Goal: Task Accomplishment & Management: Use online tool/utility

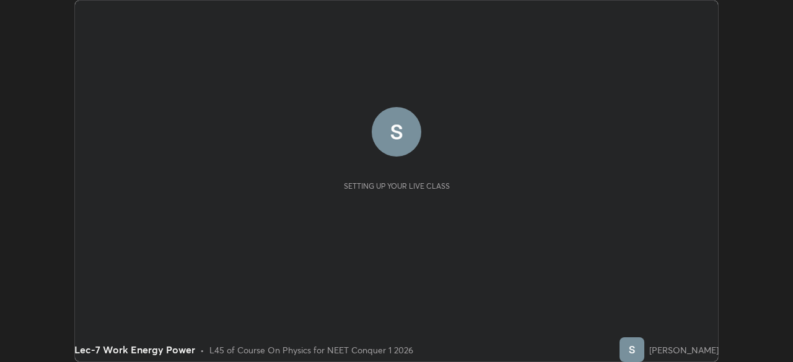
scroll to position [362, 792]
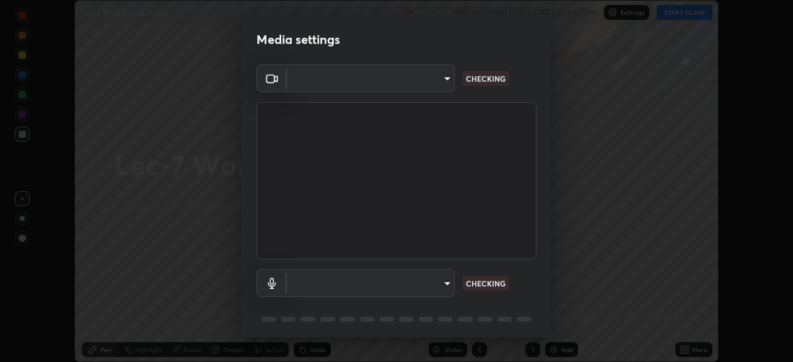
type input "d06bfa8f304afa3967ea8099af1d7ab49983dfb03d10ec62852b72a31e22bf4d"
type input "default"
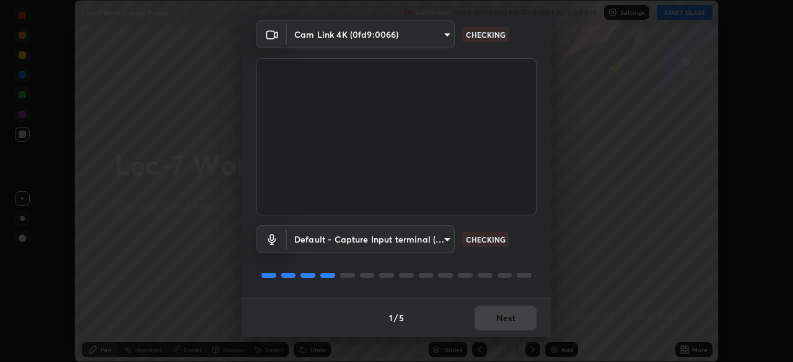
click at [485, 315] on div "1 / 5 Next" at bounding box center [397, 318] width 310 height 40
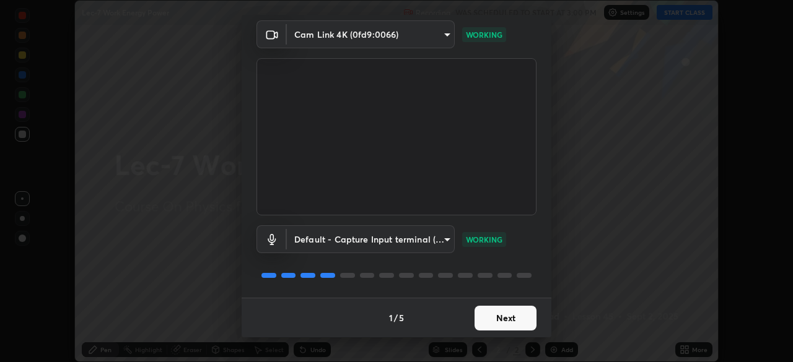
click at [492, 308] on button "Next" at bounding box center [505, 318] width 62 height 25
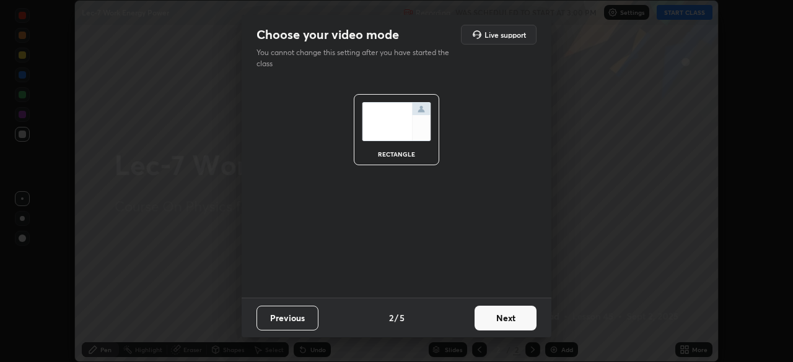
click at [492, 318] on button "Next" at bounding box center [505, 318] width 62 height 25
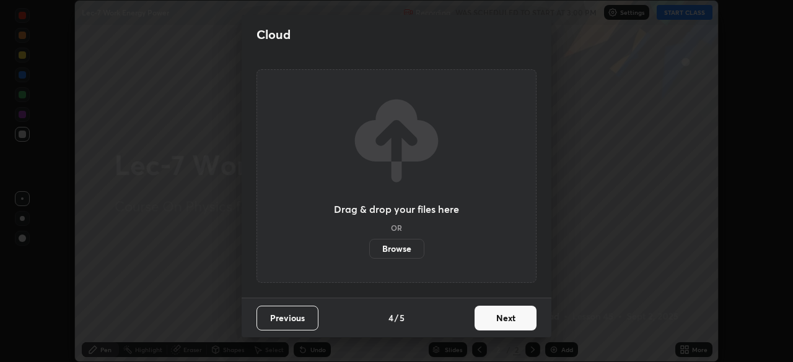
click at [492, 324] on button "Next" at bounding box center [505, 318] width 62 height 25
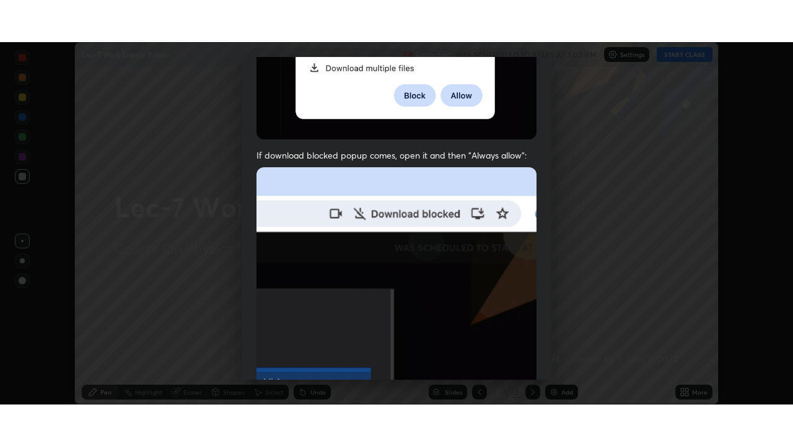
scroll to position [297, 0]
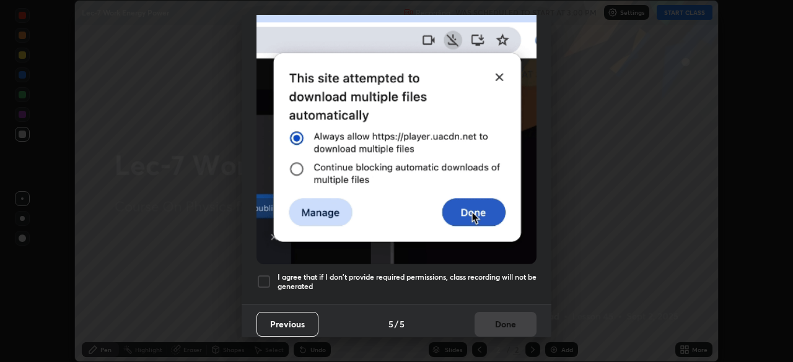
click at [261, 274] on div at bounding box center [263, 281] width 15 height 15
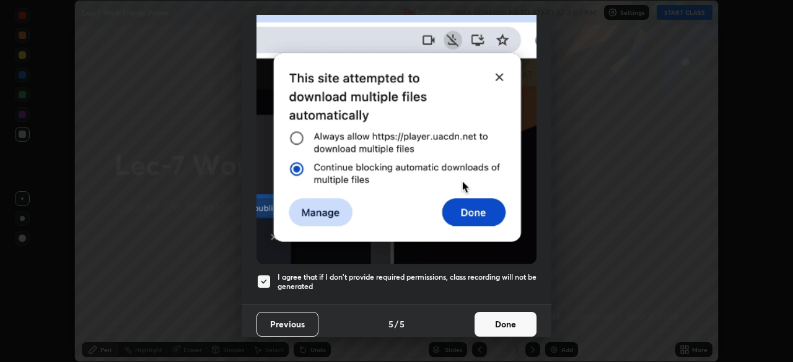
click at [489, 320] on button "Done" at bounding box center [505, 324] width 62 height 25
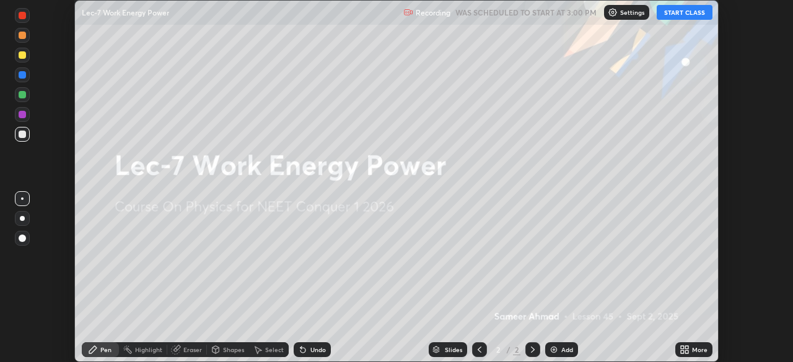
click at [677, 12] on button "START CLASS" at bounding box center [684, 12] width 56 height 15
click at [686, 347] on icon at bounding box center [686, 347] width 3 height 3
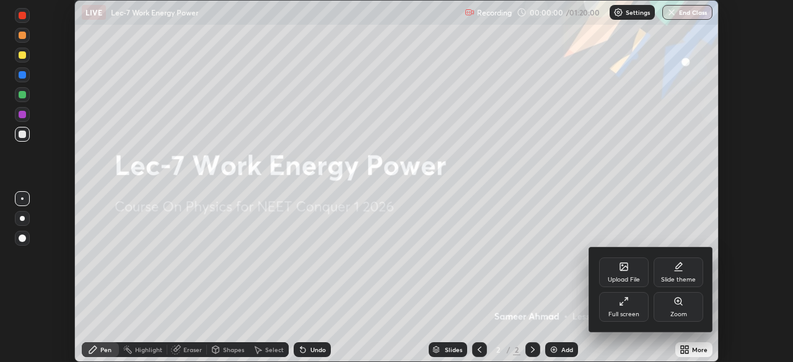
click at [631, 309] on div "Full screen" at bounding box center [624, 307] width 50 height 30
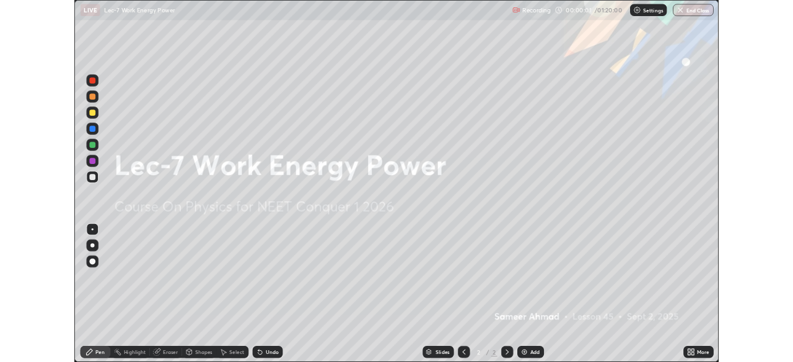
scroll to position [446, 793]
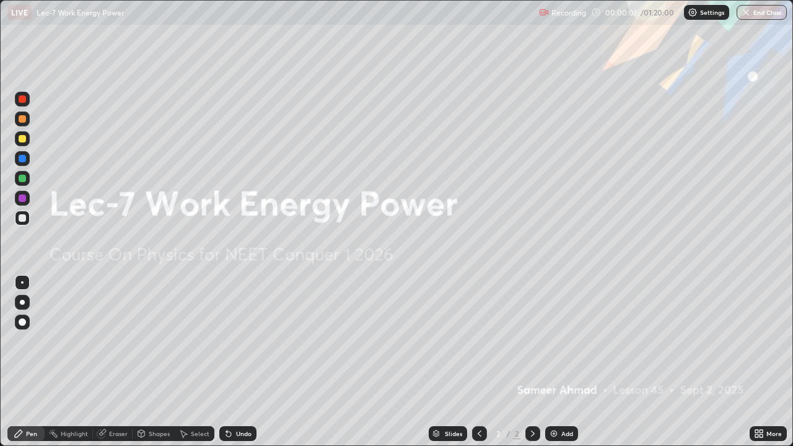
click at [563, 362] on div "Add" at bounding box center [567, 433] width 12 height 6
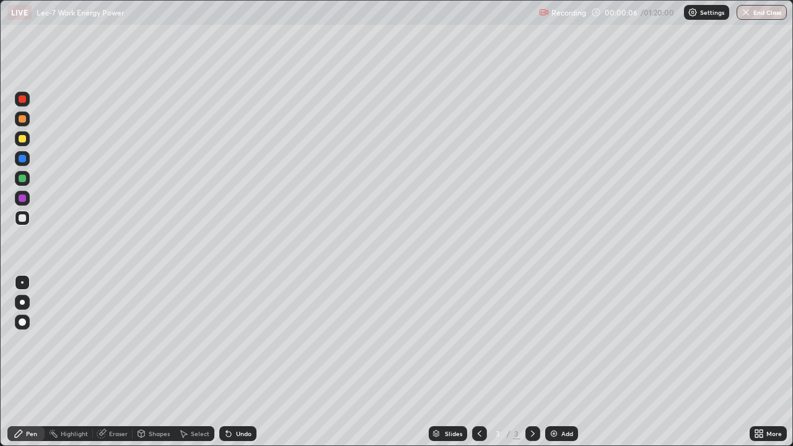
click at [25, 362] on div "Pen" at bounding box center [25, 433] width 37 height 15
click at [232, 362] on div "Undo" at bounding box center [237, 433] width 37 height 15
click at [233, 362] on div "Undo" at bounding box center [237, 433] width 37 height 15
click at [236, 362] on div "Undo" at bounding box center [243, 433] width 15 height 6
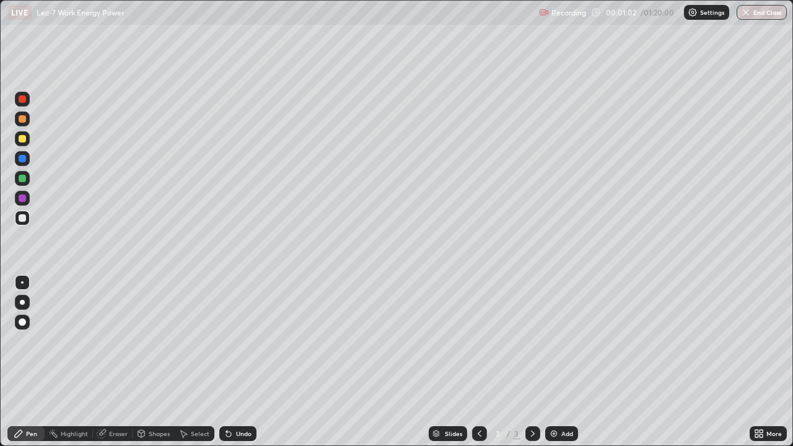
click at [250, 362] on div "Undo" at bounding box center [237, 433] width 37 height 15
click at [562, 362] on div "Add" at bounding box center [567, 433] width 12 height 6
click at [237, 362] on div "Undo" at bounding box center [243, 433] width 15 height 6
click at [240, 362] on div "Undo" at bounding box center [243, 433] width 15 height 6
click at [28, 178] on div at bounding box center [22, 178] width 15 height 15
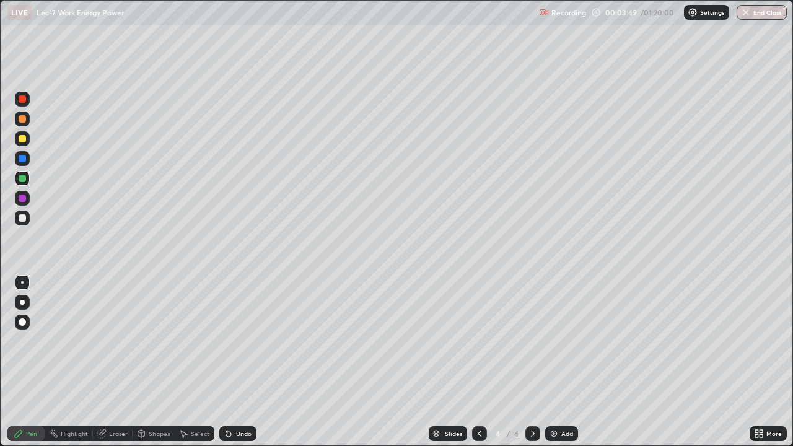
click at [23, 218] on div at bounding box center [22, 217] width 7 height 7
click at [121, 362] on div "Eraser" at bounding box center [118, 433] width 19 height 6
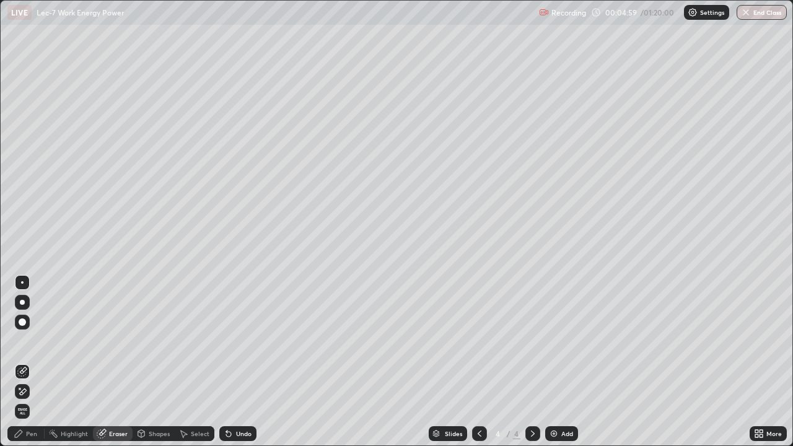
click at [29, 362] on div "Pen" at bounding box center [31, 433] width 11 height 6
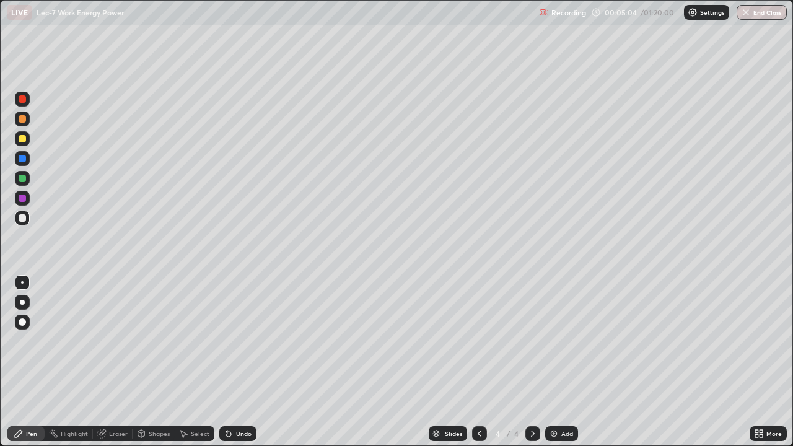
click at [111, 362] on div "Eraser" at bounding box center [118, 433] width 19 height 6
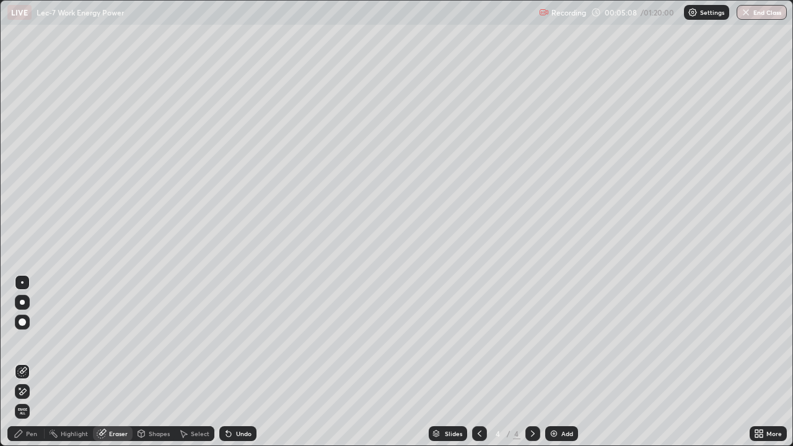
click at [35, 362] on div "Pen" at bounding box center [31, 433] width 11 height 6
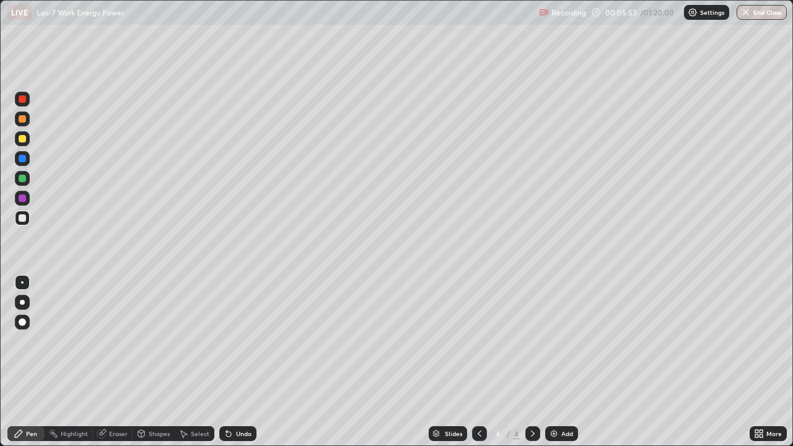
click at [559, 362] on div "Add" at bounding box center [561, 433] width 33 height 15
click at [23, 219] on div at bounding box center [22, 217] width 7 height 7
click at [239, 362] on div "Undo" at bounding box center [243, 433] width 15 height 6
click at [238, 362] on div "Undo" at bounding box center [243, 433] width 15 height 6
click at [242, 362] on div "Undo" at bounding box center [243, 433] width 15 height 6
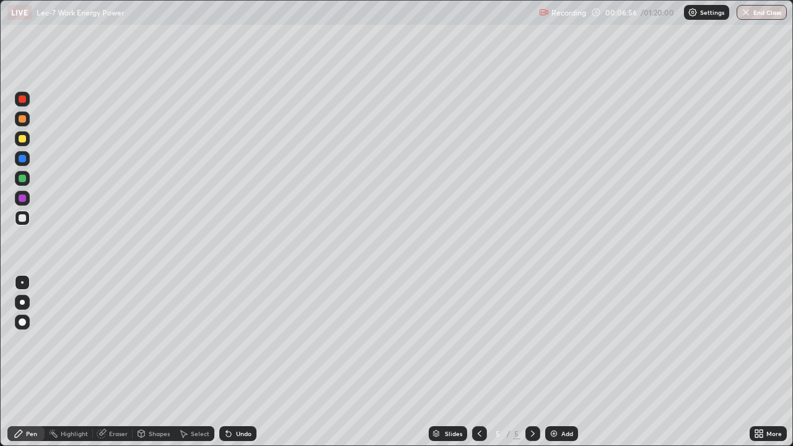
click at [239, 362] on div "Undo" at bounding box center [237, 433] width 37 height 15
click at [238, 362] on div "Undo" at bounding box center [237, 433] width 37 height 15
click at [236, 362] on div "Undo" at bounding box center [243, 433] width 15 height 6
click at [237, 362] on div "Undo" at bounding box center [243, 433] width 15 height 6
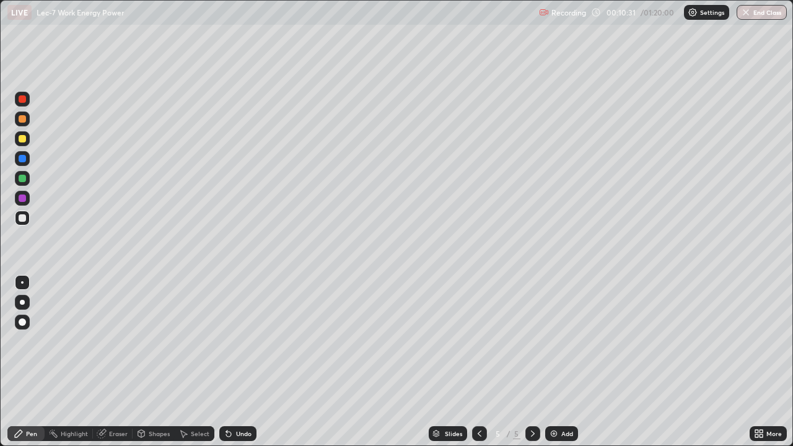
click at [238, 362] on div "Undo" at bounding box center [243, 433] width 15 height 6
click at [240, 362] on div "Undo" at bounding box center [243, 433] width 15 height 6
click at [239, 362] on div "Undo" at bounding box center [243, 433] width 15 height 6
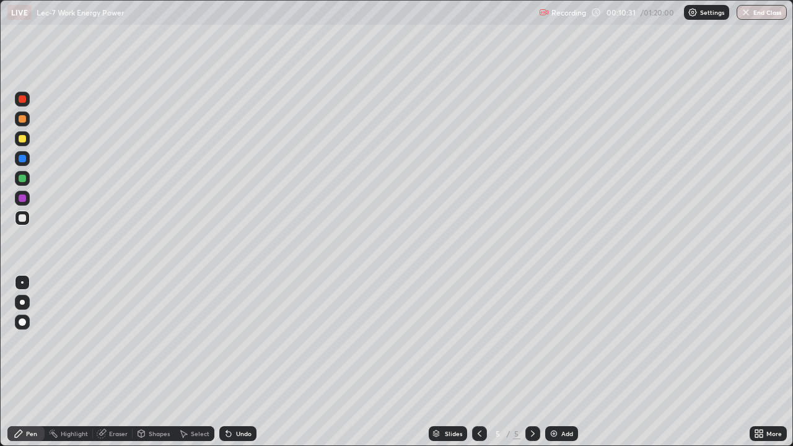
click at [238, 362] on div "Undo" at bounding box center [243, 433] width 15 height 6
click at [237, 362] on div "Undo" at bounding box center [243, 433] width 15 height 6
click at [238, 362] on div "Undo" at bounding box center [243, 433] width 15 height 6
click at [237, 362] on div "Undo" at bounding box center [243, 433] width 15 height 6
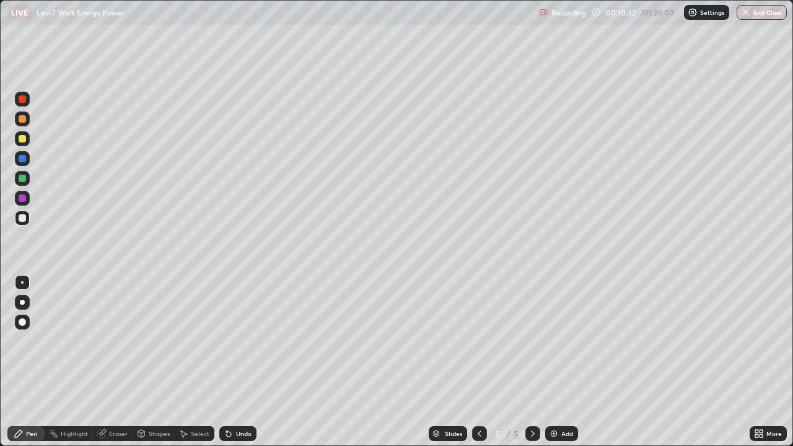
click at [237, 362] on div "Undo" at bounding box center [243, 433] width 15 height 6
click at [238, 362] on div "Undo" at bounding box center [243, 433] width 15 height 6
click at [237, 362] on div "Undo" at bounding box center [243, 433] width 15 height 6
click at [238, 362] on div "Undo" at bounding box center [243, 433] width 15 height 6
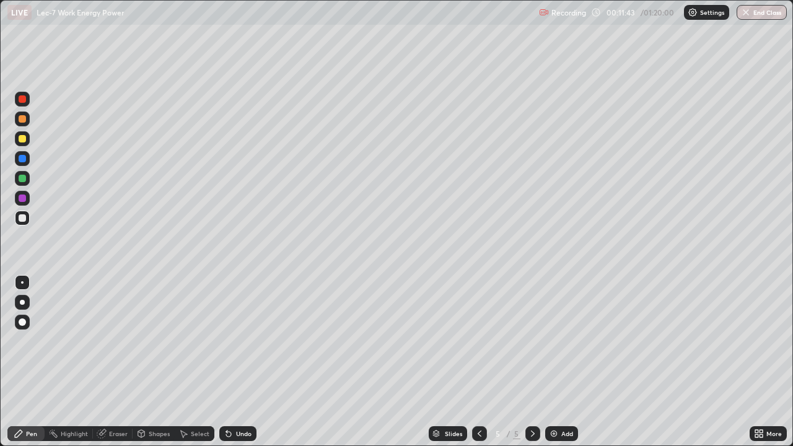
click at [562, 362] on div "Add" at bounding box center [567, 433] width 12 height 6
click at [25, 181] on div at bounding box center [22, 178] width 7 height 7
click at [19, 217] on div at bounding box center [22, 217] width 7 height 7
click at [557, 362] on div "Add" at bounding box center [561, 433] width 33 height 15
click at [227, 362] on icon at bounding box center [228, 434] width 5 height 5
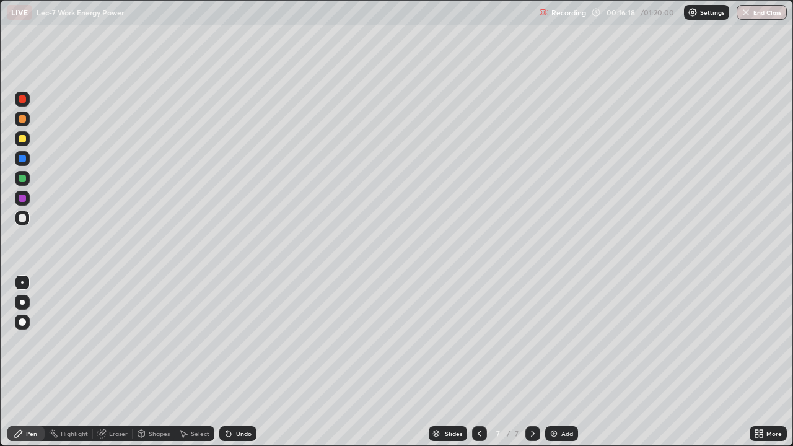
click at [232, 362] on div "Undo" at bounding box center [237, 433] width 37 height 15
click at [230, 362] on div "Undo" at bounding box center [237, 433] width 37 height 15
click at [230, 362] on icon at bounding box center [229, 434] width 10 height 10
click at [229, 362] on div "Undo" at bounding box center [237, 433] width 37 height 15
click at [227, 362] on div "Undo" at bounding box center [237, 433] width 37 height 15
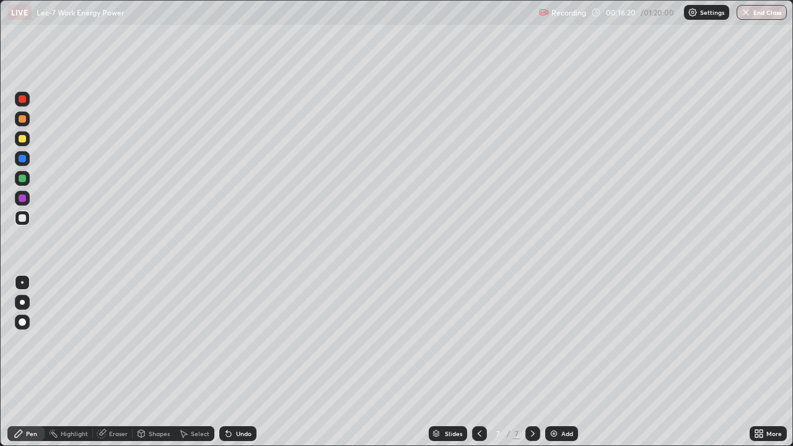
click at [229, 362] on div "Undo" at bounding box center [237, 433] width 37 height 15
click at [230, 362] on div "Undo" at bounding box center [237, 433] width 37 height 15
click at [226, 362] on div "Undo" at bounding box center [237, 433] width 37 height 15
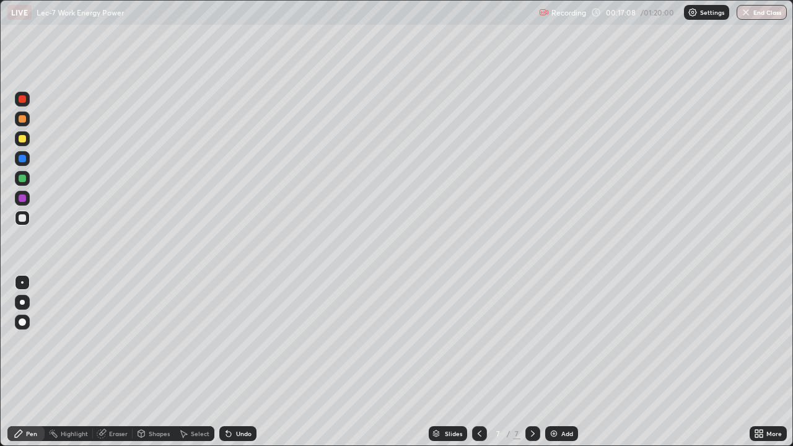
click at [236, 362] on div "Undo" at bounding box center [243, 433] width 15 height 6
click at [478, 362] on icon at bounding box center [479, 434] width 10 height 10
click at [530, 362] on icon at bounding box center [533, 434] width 10 height 10
click at [531, 362] on icon at bounding box center [533, 434] width 10 height 10
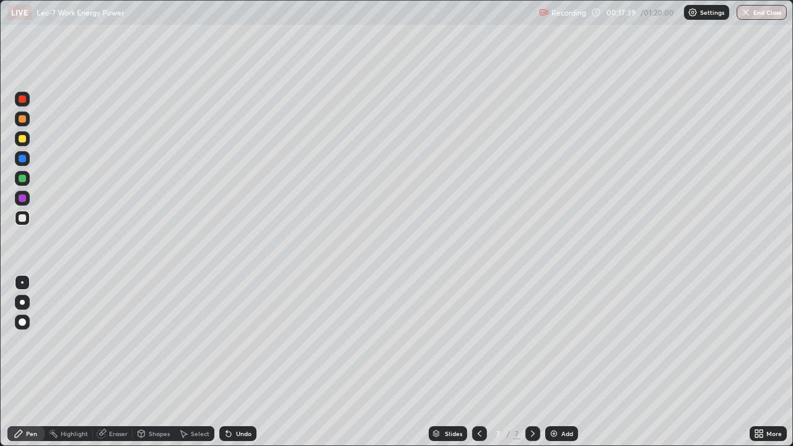
click at [529, 362] on icon at bounding box center [533, 434] width 10 height 10
click at [236, 362] on div "Undo" at bounding box center [243, 433] width 15 height 6
click at [237, 362] on div "Undo" at bounding box center [243, 433] width 15 height 6
click at [236, 362] on div "Undo" at bounding box center [243, 433] width 15 height 6
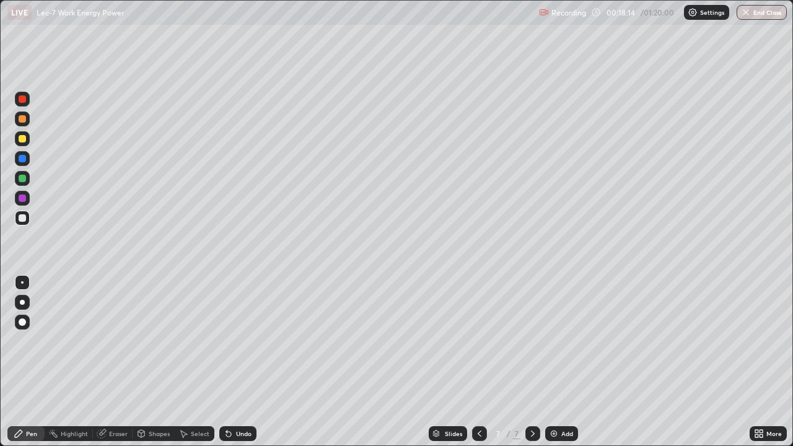
click at [187, 362] on div "Select" at bounding box center [195, 433] width 40 height 15
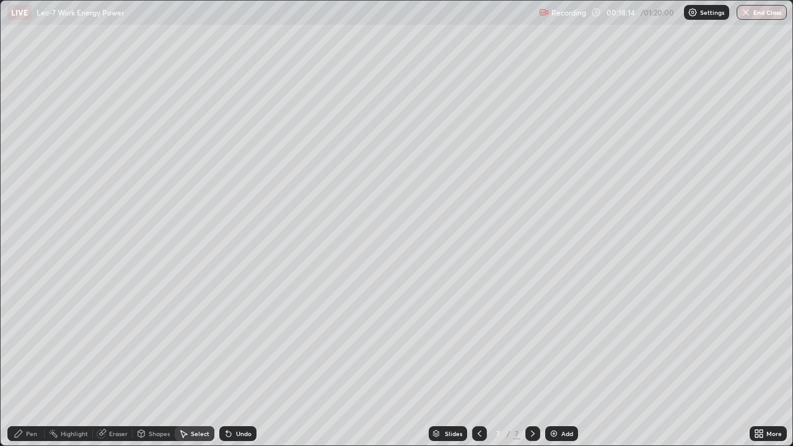
click at [232, 362] on div "Undo" at bounding box center [237, 433] width 37 height 15
click at [183, 362] on div "Select" at bounding box center [195, 433] width 40 height 15
click at [230, 362] on icon at bounding box center [229, 434] width 10 height 10
click at [232, 362] on div "Undo" at bounding box center [237, 433] width 37 height 15
click at [233, 362] on div "Undo" at bounding box center [237, 433] width 37 height 15
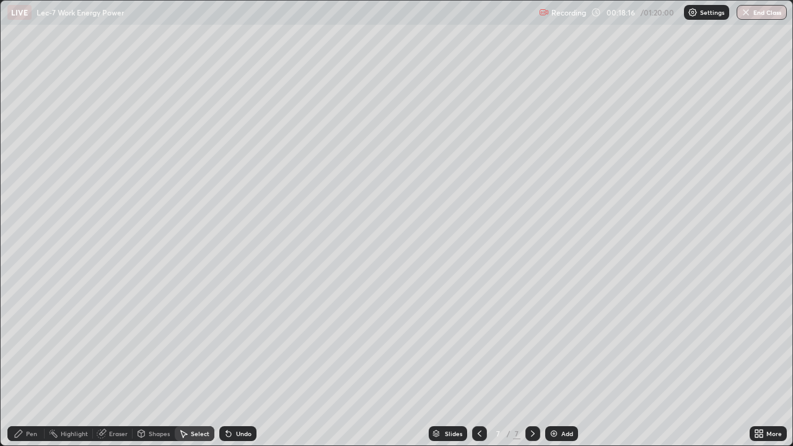
click at [232, 362] on div "Undo" at bounding box center [237, 433] width 37 height 15
click at [355, 281] on div "0 ° Undo Copy Duplicate Duplicate to new slide Delete" at bounding box center [396, 223] width 791 height 445
click at [555, 362] on img at bounding box center [554, 434] width 10 height 10
click at [26, 362] on div "Pen" at bounding box center [31, 433] width 11 height 6
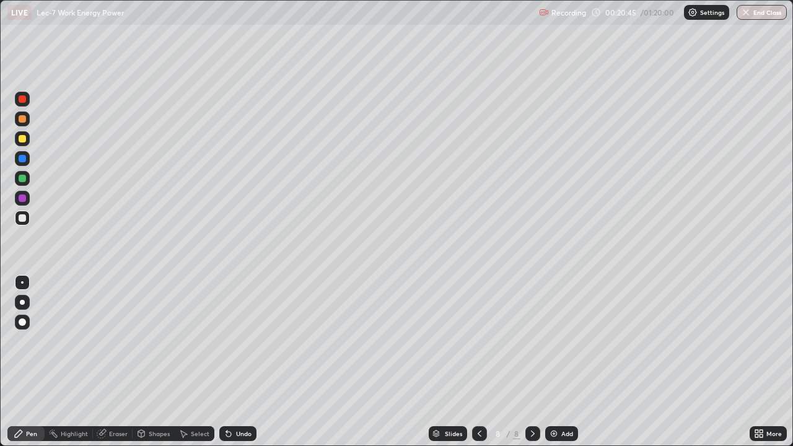
click at [563, 362] on div "Add" at bounding box center [567, 433] width 12 height 6
click at [22, 219] on div at bounding box center [22, 217] width 7 height 7
click at [244, 362] on div "Undo" at bounding box center [243, 433] width 15 height 6
click at [245, 362] on div "Undo" at bounding box center [237, 433] width 37 height 15
click at [237, 362] on div "Undo" at bounding box center [237, 433] width 37 height 15
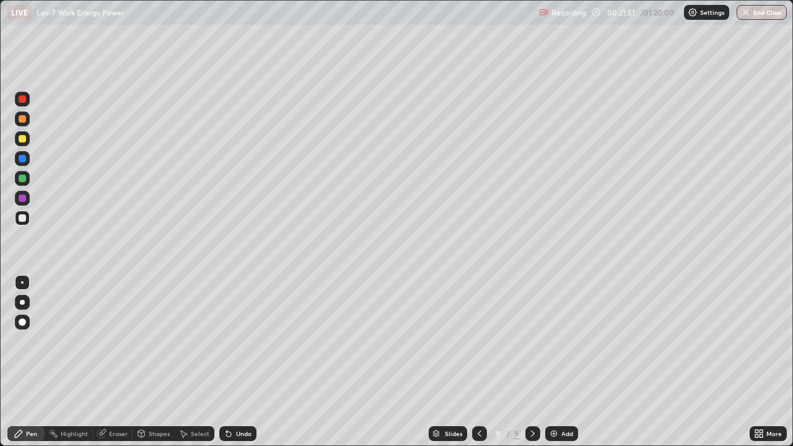
click at [237, 362] on div "Undo" at bounding box center [243, 433] width 15 height 6
click at [237, 362] on div "Undo" at bounding box center [237, 433] width 37 height 15
click at [27, 181] on div at bounding box center [22, 178] width 15 height 15
click at [235, 362] on div "Undo" at bounding box center [237, 433] width 37 height 15
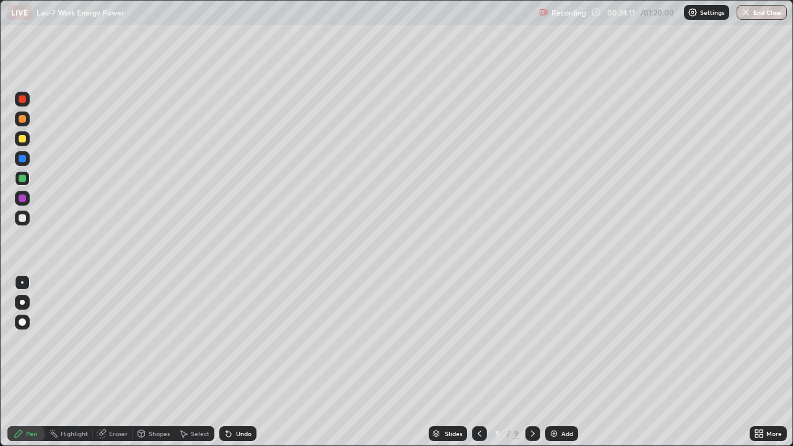
click at [236, 362] on div "Undo" at bounding box center [237, 433] width 37 height 15
click at [235, 362] on div "Undo" at bounding box center [237, 433] width 37 height 15
click at [233, 362] on div "Undo" at bounding box center [237, 433] width 37 height 15
click at [231, 362] on div "Undo" at bounding box center [237, 433] width 37 height 15
click at [232, 362] on div "Undo" at bounding box center [237, 433] width 37 height 15
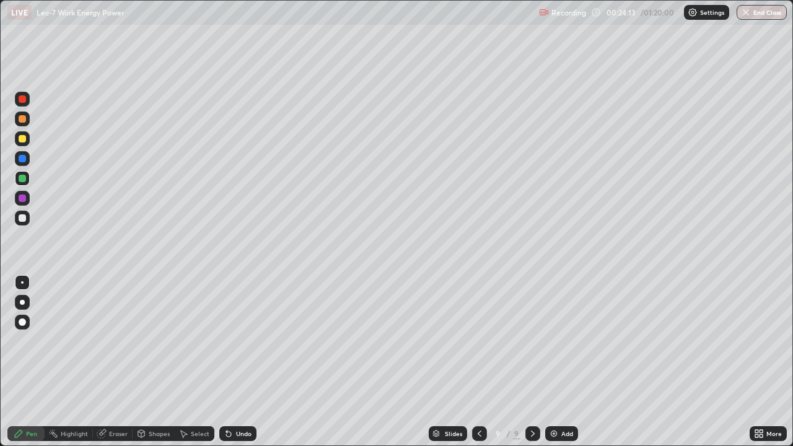
click at [232, 362] on div "Undo" at bounding box center [237, 433] width 37 height 15
click at [231, 362] on div "Undo" at bounding box center [237, 433] width 37 height 15
click at [243, 362] on div "Undo" at bounding box center [243, 433] width 15 height 6
click at [248, 362] on div "Undo" at bounding box center [243, 433] width 15 height 6
click at [561, 362] on div "Add" at bounding box center [567, 433] width 12 height 6
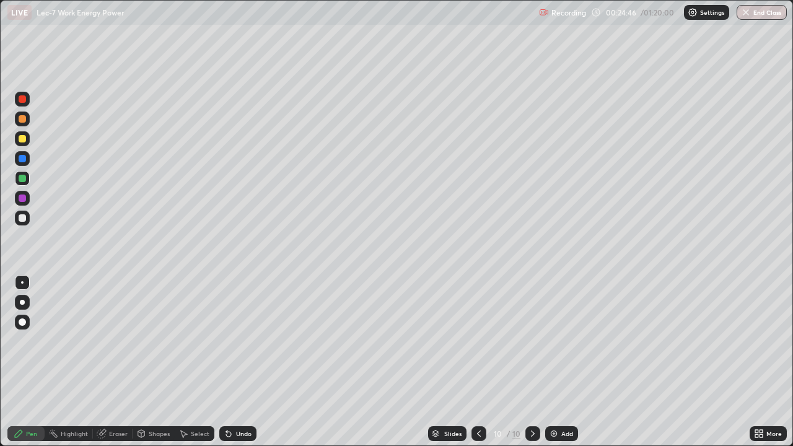
click at [24, 220] on div at bounding box center [22, 217] width 7 height 7
click at [238, 362] on div "Undo" at bounding box center [243, 433] width 15 height 6
click at [246, 362] on div "Undo" at bounding box center [237, 433] width 37 height 15
click at [476, 362] on icon at bounding box center [479, 434] width 10 height 10
click at [531, 362] on icon at bounding box center [533, 433] width 4 height 6
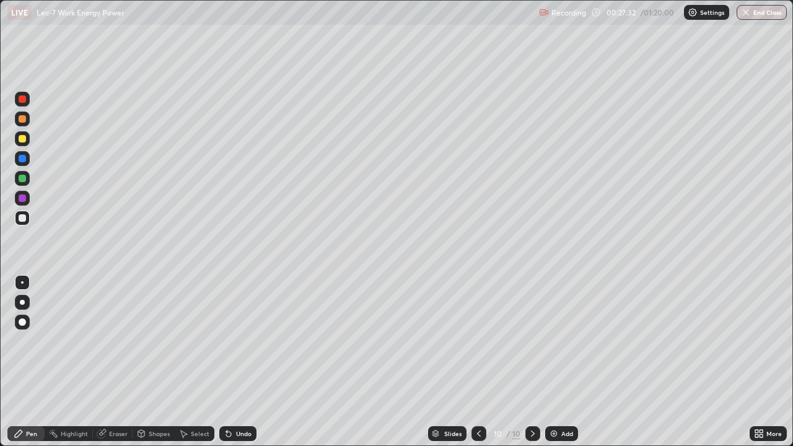
click at [230, 362] on div "Undo" at bounding box center [237, 433] width 37 height 15
click at [238, 362] on div "Undo" at bounding box center [237, 433] width 37 height 15
click at [236, 362] on div "Undo" at bounding box center [243, 433] width 15 height 6
click at [568, 362] on div "Add" at bounding box center [561, 433] width 33 height 15
click at [474, 362] on div at bounding box center [479, 433] width 15 height 25
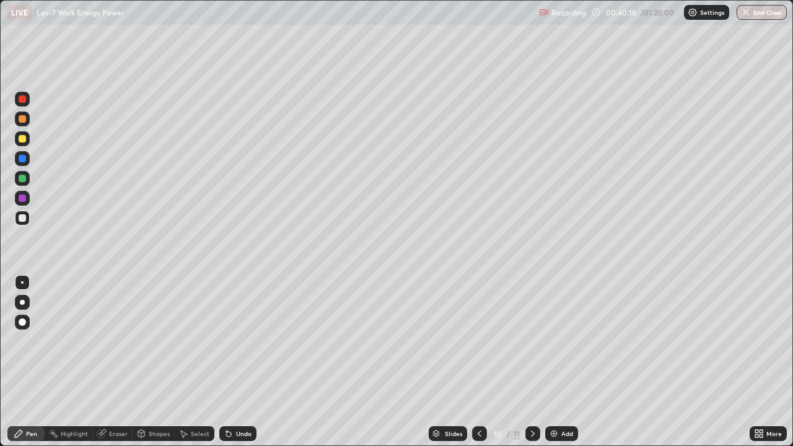
click at [533, 362] on icon at bounding box center [533, 434] width 10 height 10
click at [556, 362] on img at bounding box center [554, 434] width 10 height 10
click at [238, 362] on div "Undo" at bounding box center [243, 433] width 15 height 6
click at [244, 362] on div "Undo" at bounding box center [237, 433] width 37 height 15
click at [245, 362] on div "Undo" at bounding box center [237, 433] width 37 height 15
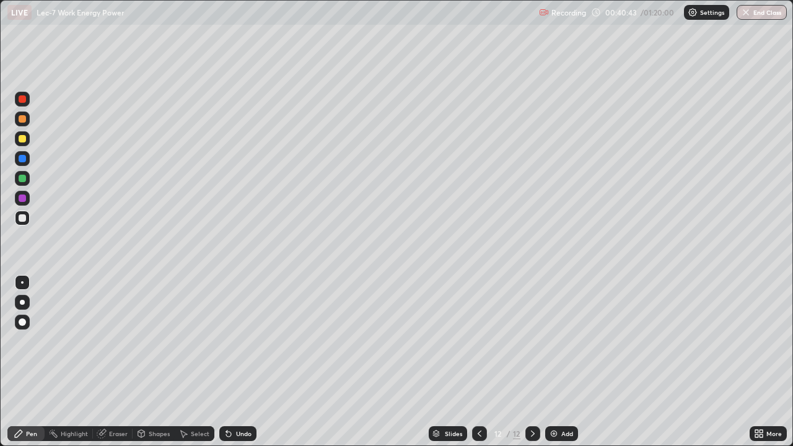
click at [245, 362] on div "Undo" at bounding box center [237, 433] width 37 height 15
click at [242, 362] on div "Undo" at bounding box center [243, 433] width 15 height 6
click at [565, 362] on div "Add" at bounding box center [567, 433] width 12 height 6
click at [244, 362] on div "Undo" at bounding box center [243, 433] width 15 height 6
click at [240, 362] on div "Undo" at bounding box center [237, 433] width 37 height 15
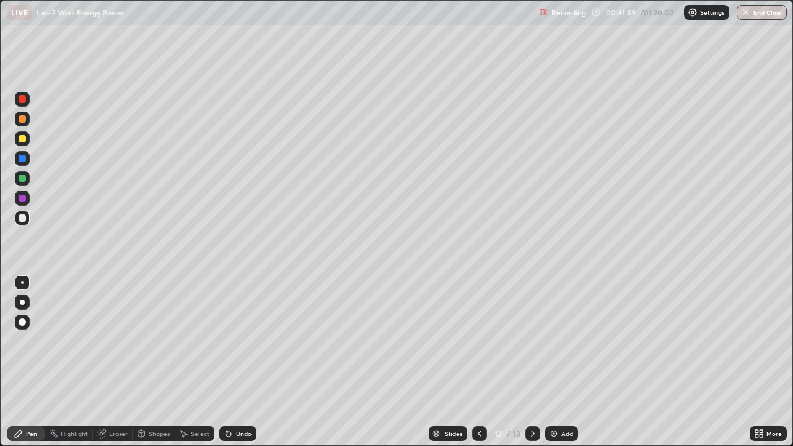
click at [241, 362] on div "Undo" at bounding box center [243, 433] width 15 height 6
click at [113, 362] on div "Eraser" at bounding box center [118, 433] width 19 height 6
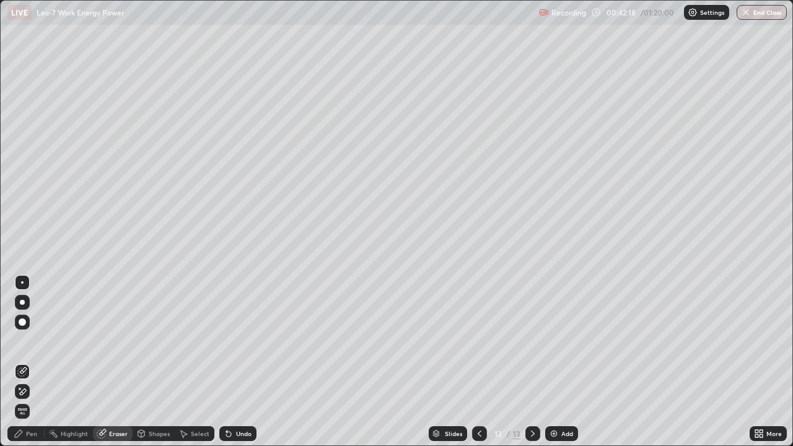
click at [27, 362] on div "Pen" at bounding box center [31, 433] width 11 height 6
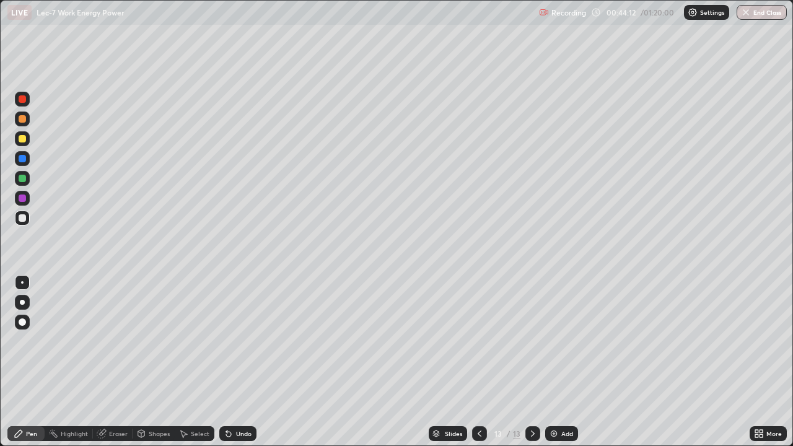
click at [565, 362] on div "Add" at bounding box center [567, 433] width 12 height 6
click at [109, 362] on div "Eraser" at bounding box center [118, 433] width 19 height 6
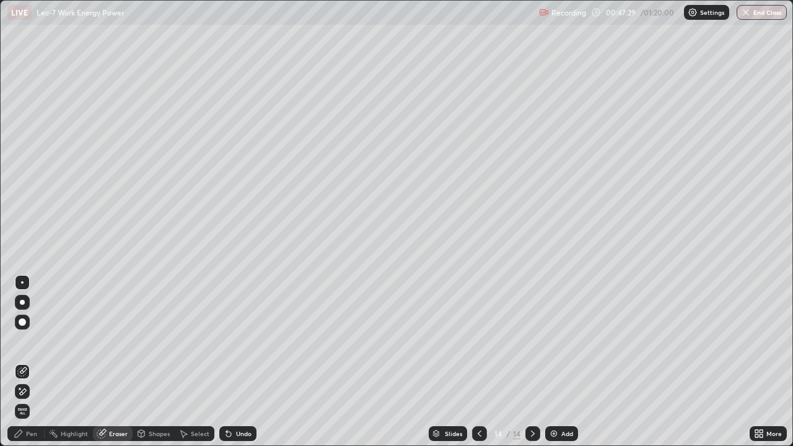
click at [29, 362] on div "Pen" at bounding box center [31, 433] width 11 height 6
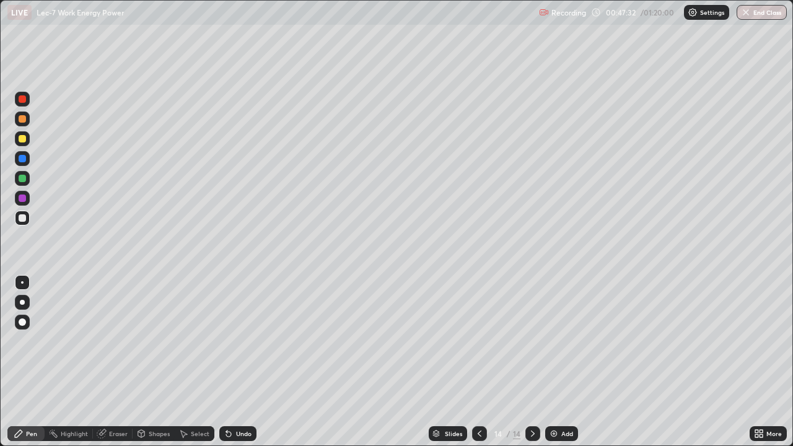
click at [111, 362] on div "Eraser" at bounding box center [113, 433] width 40 height 15
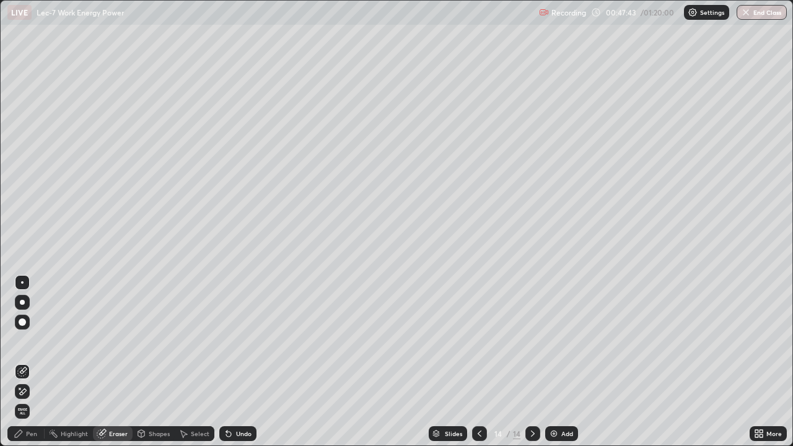
click at [33, 362] on div "Pen" at bounding box center [31, 433] width 11 height 6
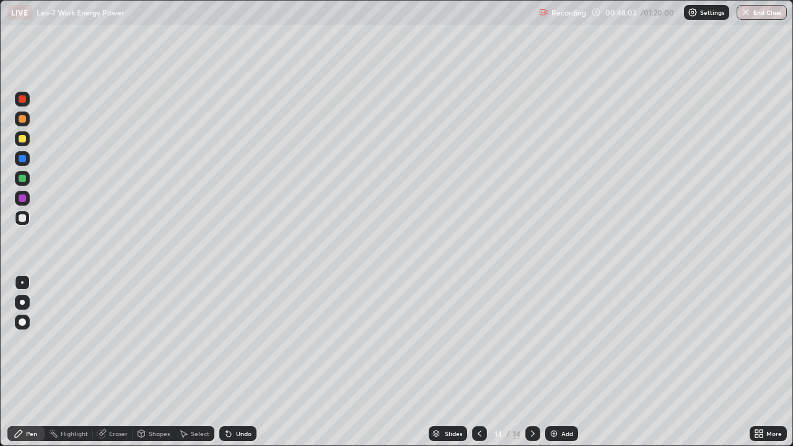
click at [193, 362] on div "Select" at bounding box center [200, 433] width 19 height 6
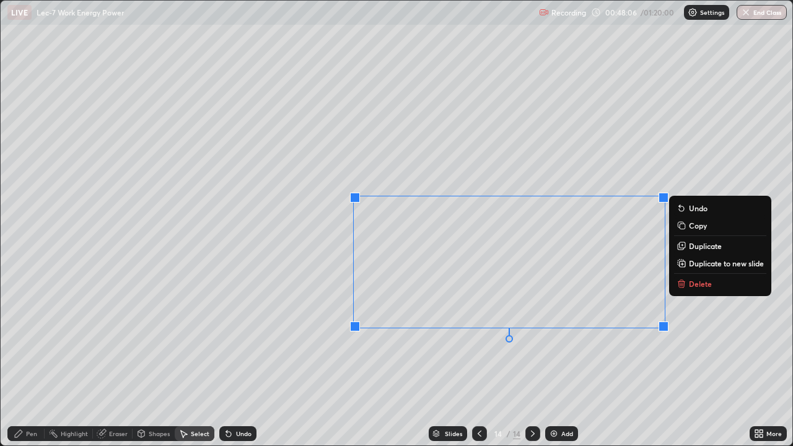
click at [690, 286] on p "Delete" at bounding box center [700, 284] width 23 height 10
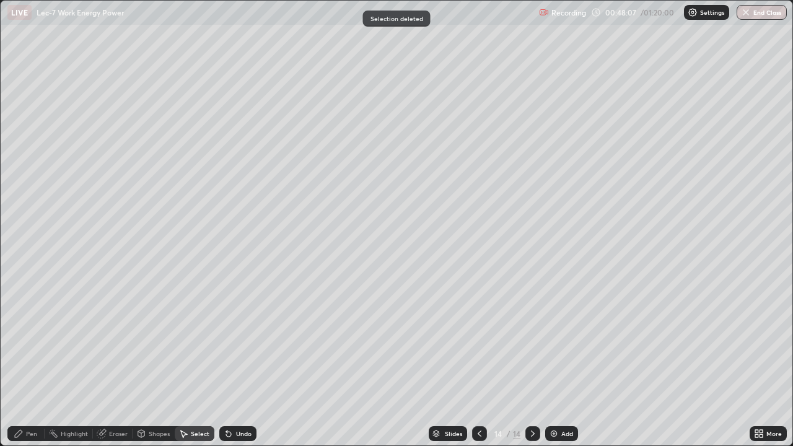
click at [30, 362] on div "Pen" at bounding box center [31, 433] width 11 height 6
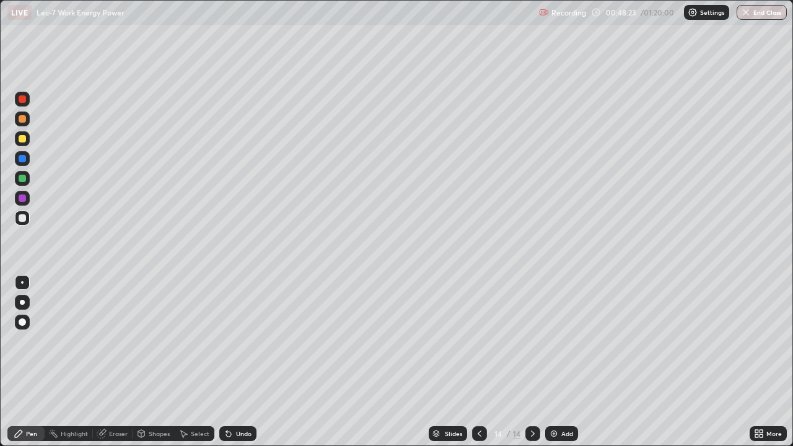
click at [236, 362] on div "Undo" at bounding box center [243, 433] width 15 height 6
click at [232, 362] on div "Undo" at bounding box center [237, 433] width 37 height 15
click at [562, 362] on div "Add" at bounding box center [567, 433] width 12 height 6
click at [236, 362] on div "Undo" at bounding box center [243, 433] width 15 height 6
click at [234, 362] on div "Undo" at bounding box center [237, 433] width 37 height 15
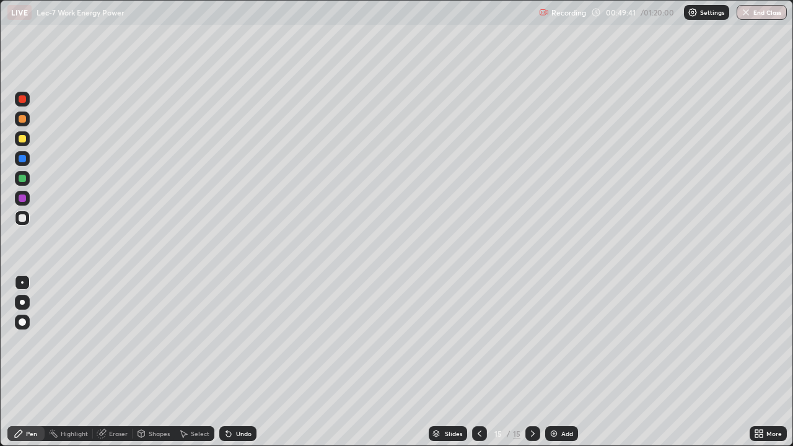
click at [233, 362] on div "Undo" at bounding box center [237, 433] width 37 height 15
click at [238, 362] on div "Undo" at bounding box center [243, 433] width 15 height 6
click at [240, 362] on div "Undo" at bounding box center [237, 433] width 37 height 15
click at [236, 362] on div "Undo" at bounding box center [243, 433] width 15 height 6
click at [566, 362] on div "Add" at bounding box center [567, 433] width 12 height 6
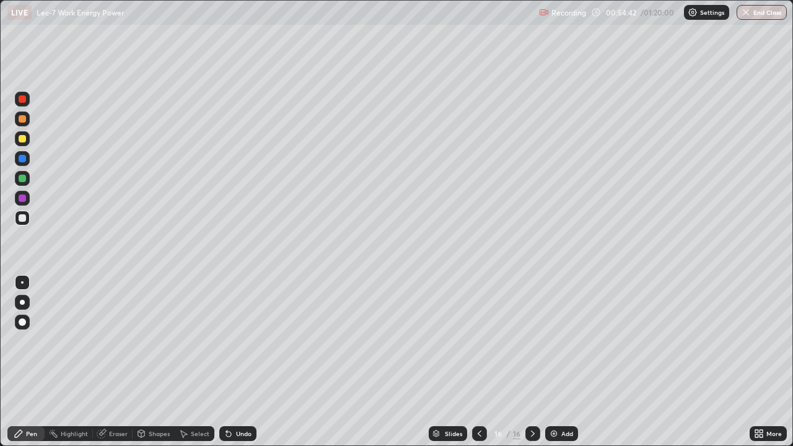
click at [23, 178] on div at bounding box center [22, 178] width 7 height 7
click at [113, 362] on div "Eraser" at bounding box center [118, 433] width 19 height 6
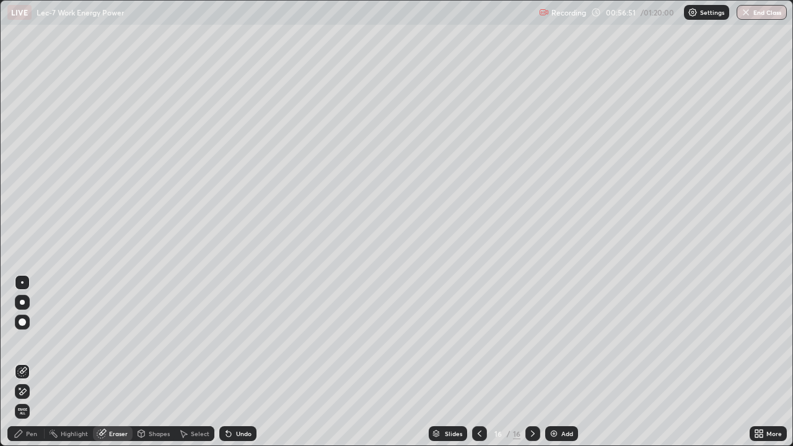
click at [27, 362] on div "Pen" at bounding box center [31, 433] width 11 height 6
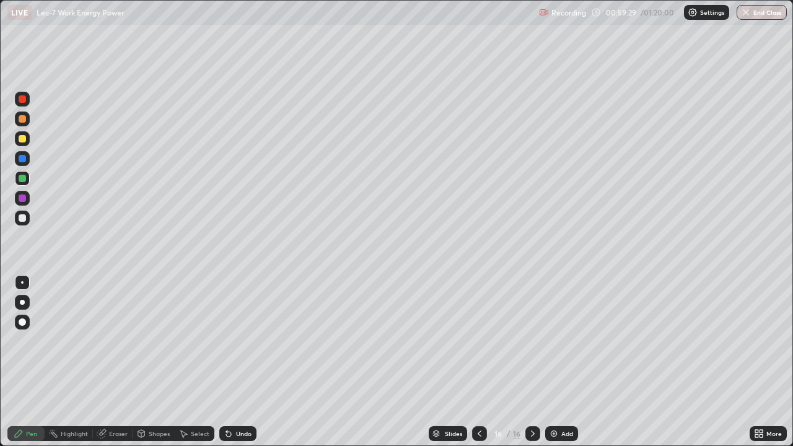
click at [564, 362] on div "Add" at bounding box center [567, 433] width 12 height 6
click at [112, 362] on div "Eraser" at bounding box center [118, 433] width 19 height 6
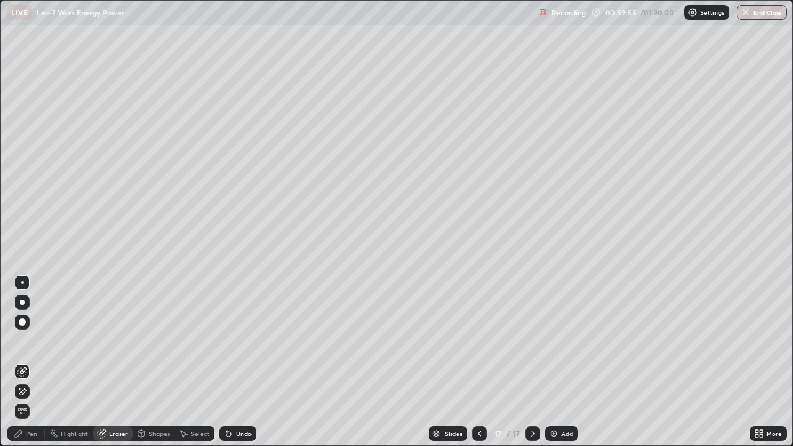
click at [28, 362] on div "Pen" at bounding box center [31, 433] width 11 height 6
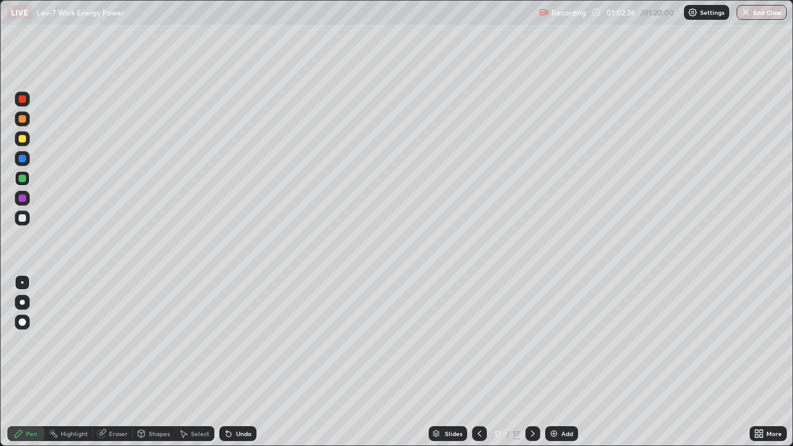
click at [111, 362] on div "Eraser" at bounding box center [118, 433] width 19 height 6
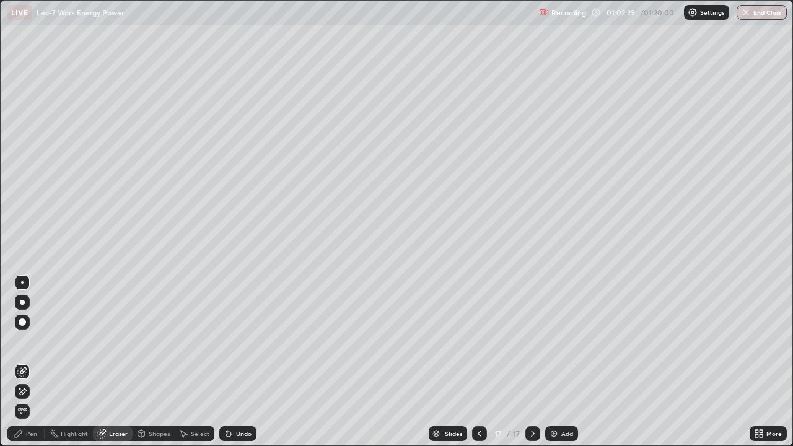
click at [25, 362] on div "Pen" at bounding box center [25, 433] width 37 height 15
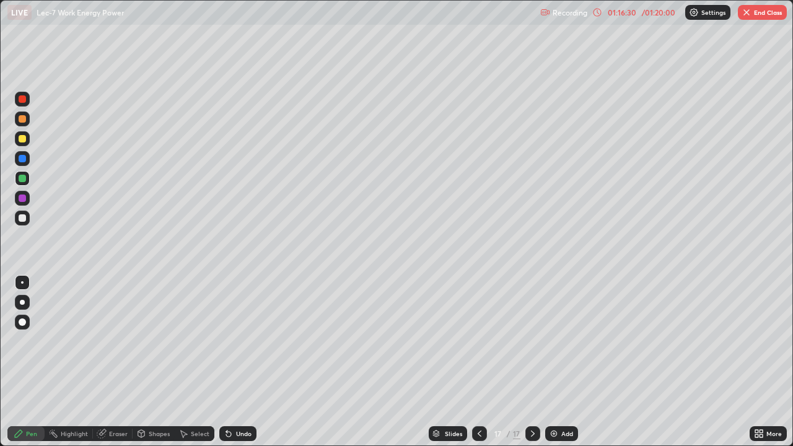
click at [757, 9] on button "End Class" at bounding box center [762, 12] width 49 height 15
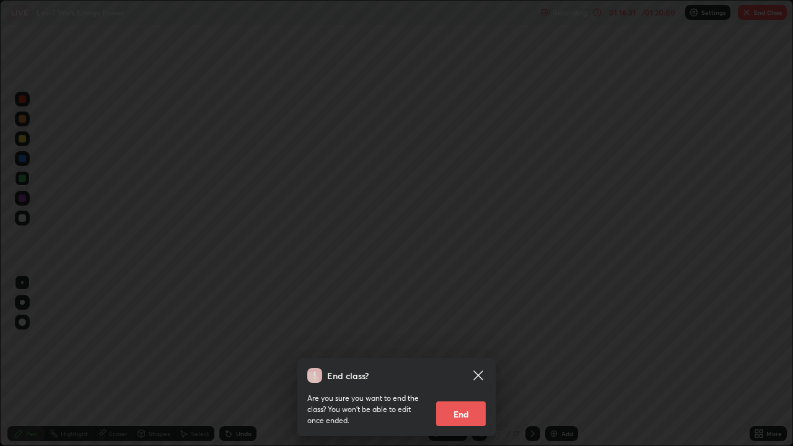
click at [475, 362] on button "End" at bounding box center [461, 413] width 50 height 25
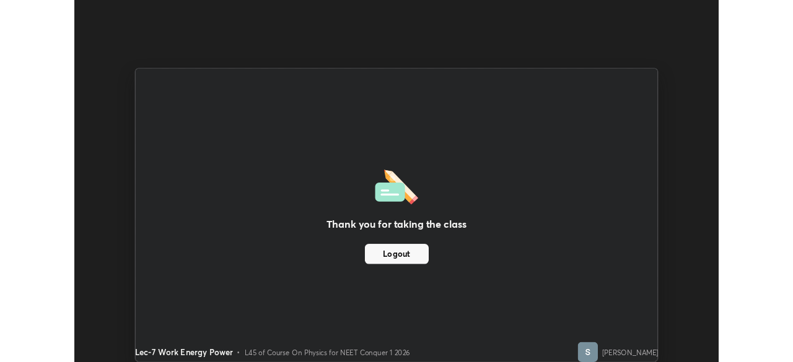
scroll to position [61563, 61132]
